Goal: Check status: Check status

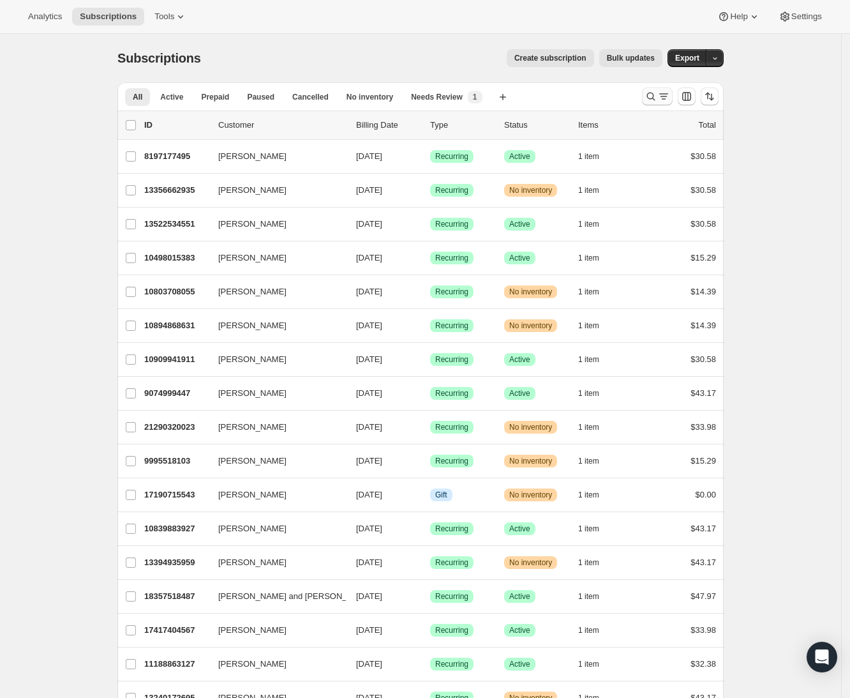
click at [656, 101] on icon "Search and filter results" at bounding box center [651, 97] width 8 height 8
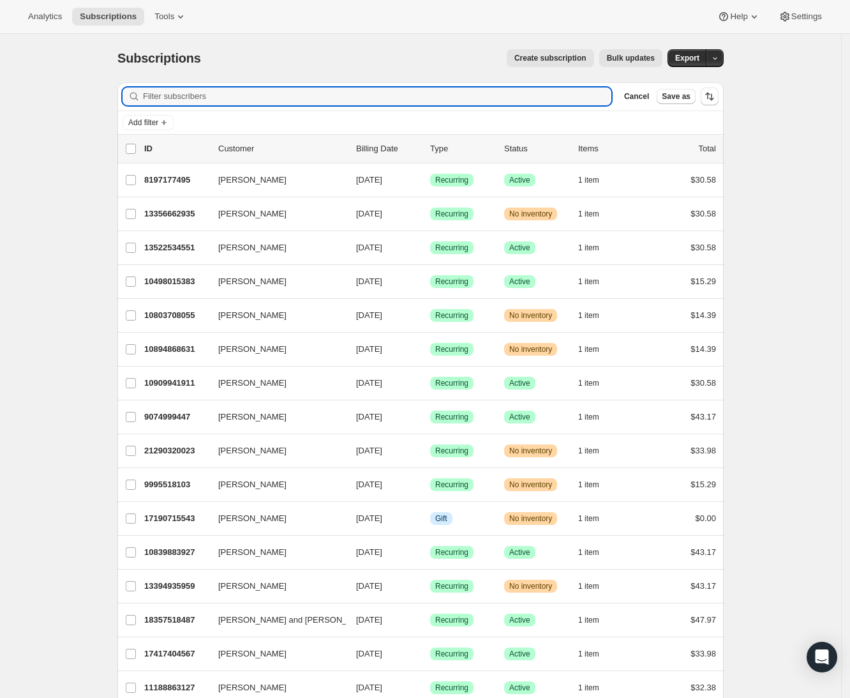
paste input "[EMAIL_ADDRESS][DOMAIN_NAME]"
type input "[EMAIL_ADDRESS][DOMAIN_NAME]"
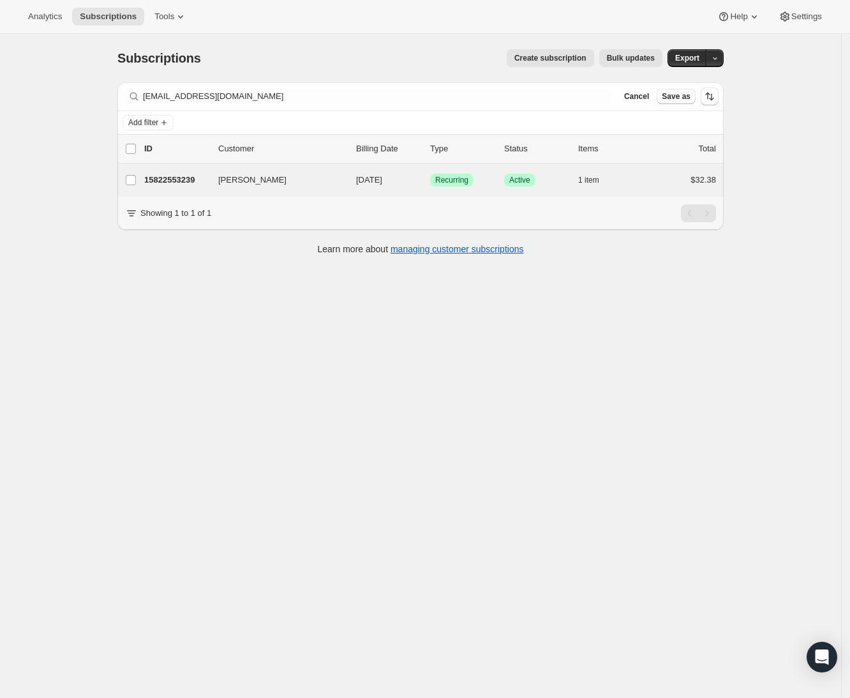
drag, startPoint x: 169, startPoint y: 192, endPoint x: 160, endPoint y: 177, distance: 17.7
click at [169, 186] on p "15822553239" at bounding box center [176, 180] width 64 height 13
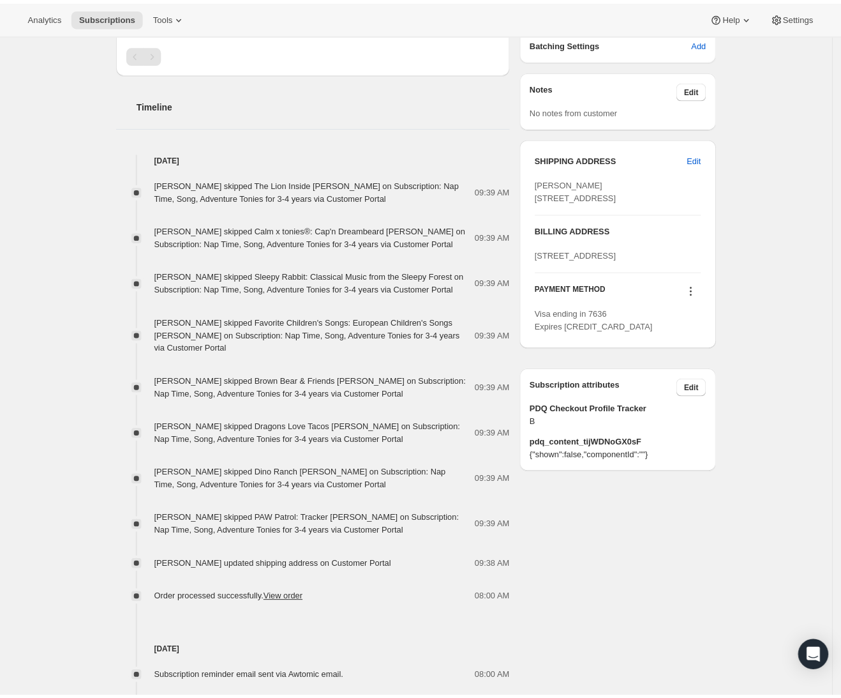
scroll to position [425, 0]
